Goal: Entertainment & Leisure: Consume media (video, audio)

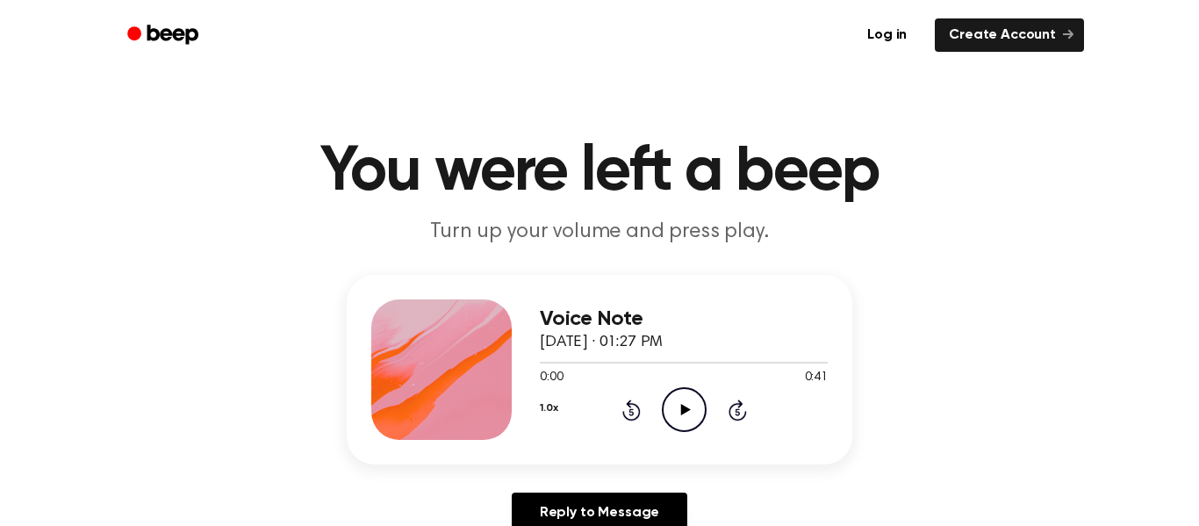
click at [672, 413] on icon "Play Audio" at bounding box center [684, 409] width 45 height 45
click at [631, 412] on icon at bounding box center [631, 411] width 4 height 7
click at [597, 391] on div "1.0x Rewind 5 seconds Pause Audio Skip 5 seconds" at bounding box center [684, 409] width 288 height 45
click at [623, 400] on icon "Rewind 5 seconds" at bounding box center [631, 410] width 19 height 23
click at [631, 412] on icon at bounding box center [631, 411] width 4 height 7
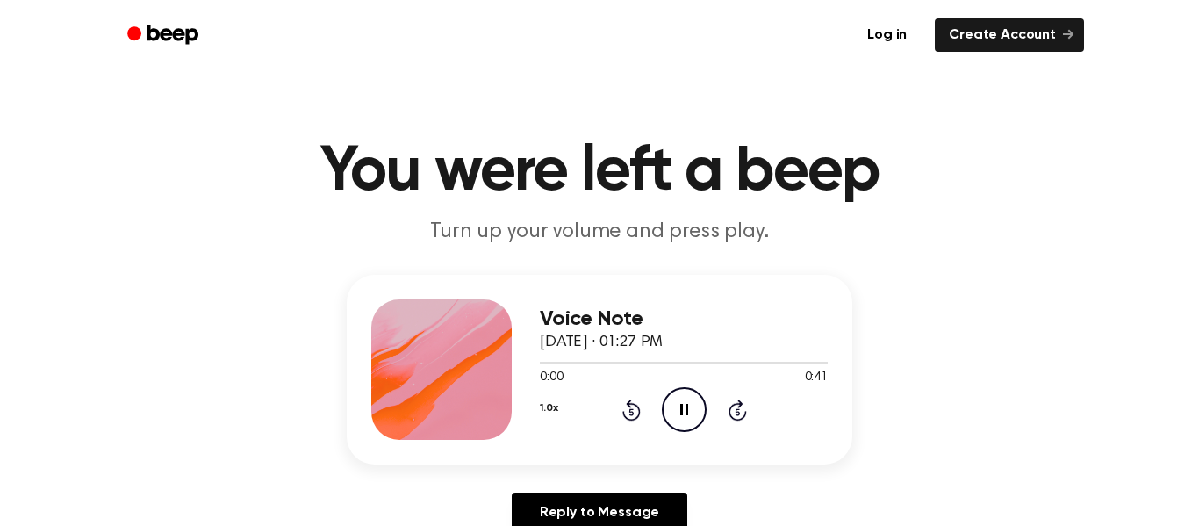
click at [631, 412] on icon at bounding box center [631, 411] width 4 height 7
click at [687, 421] on icon "Play Audio" at bounding box center [684, 409] width 45 height 45
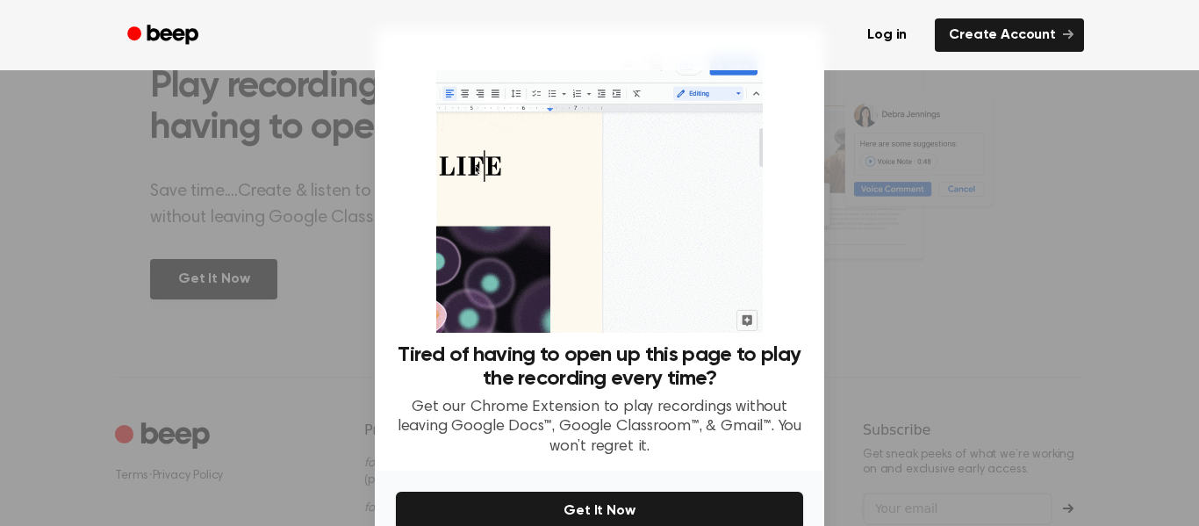
scroll to position [92, 0]
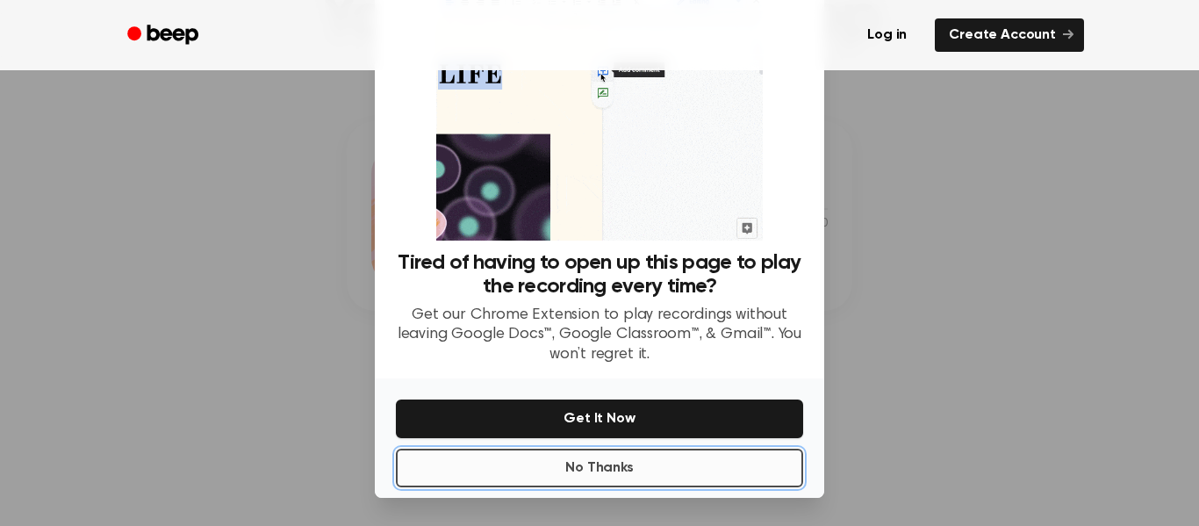
click at [441, 472] on button "No Thanks" at bounding box center [599, 468] width 407 height 39
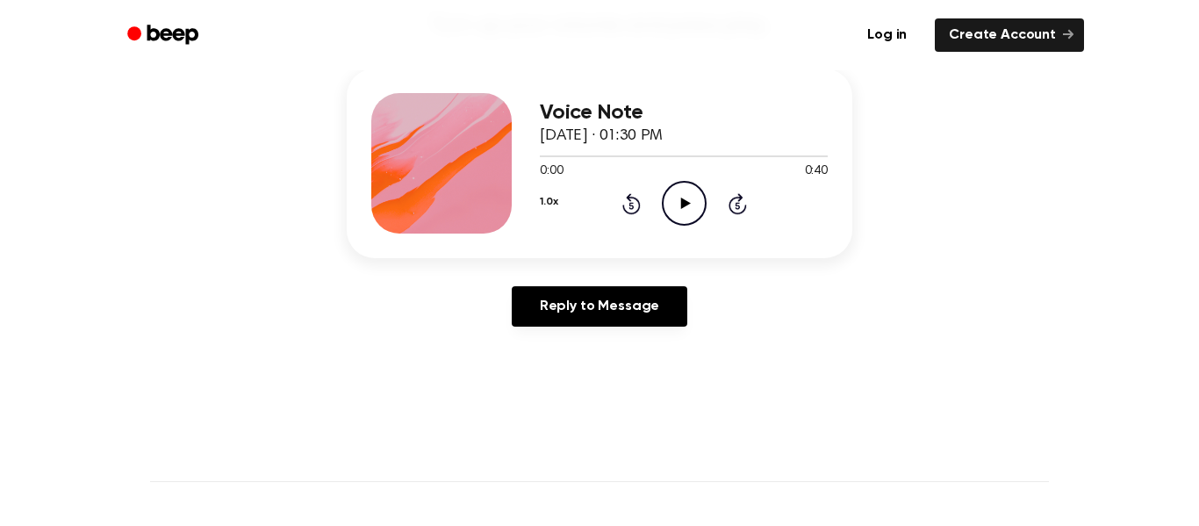
scroll to position [238, 0]
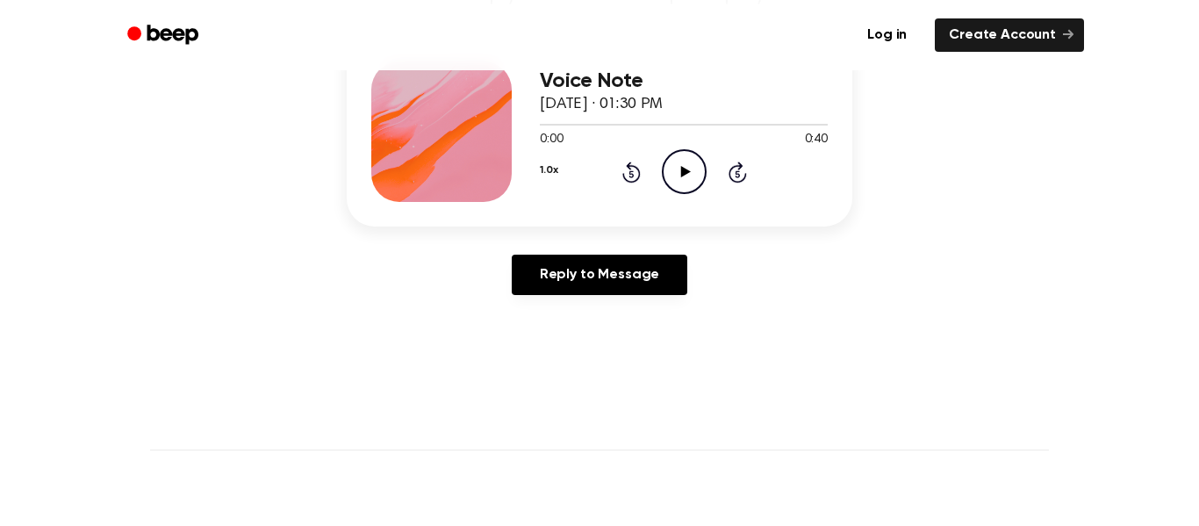
click at [672, 179] on icon "Play Audio" at bounding box center [684, 171] width 45 height 45
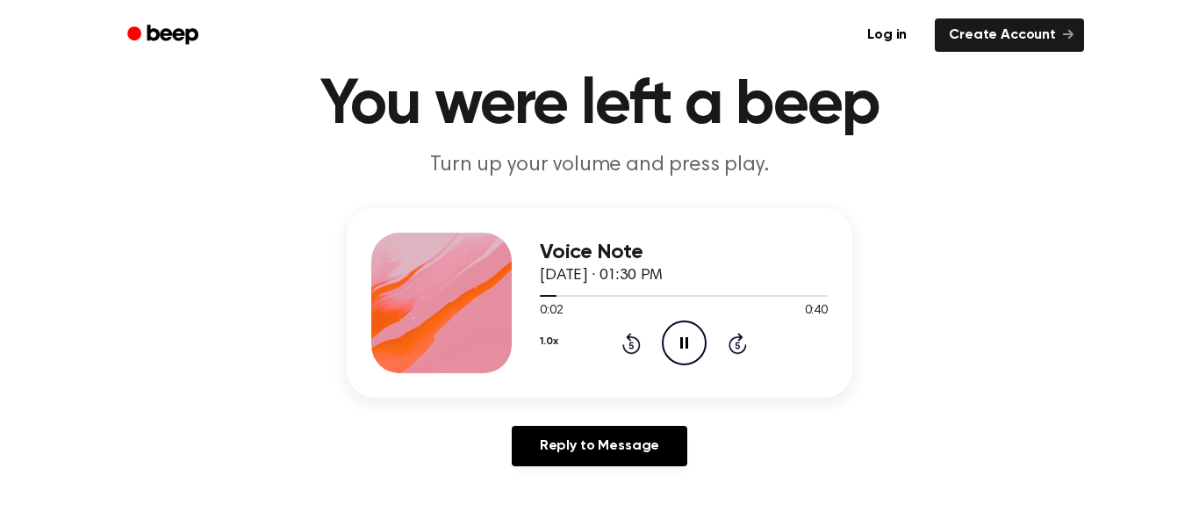
scroll to position [75, 0]
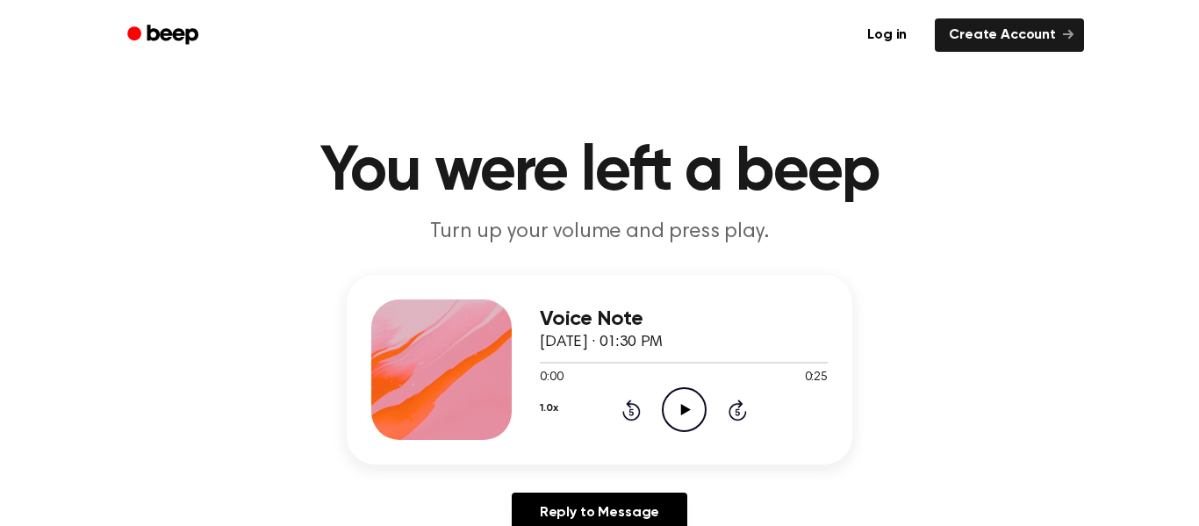
click at [682, 417] on icon "Play Audio" at bounding box center [684, 409] width 45 height 45
